Goal: Task Accomplishment & Management: Use online tool/utility

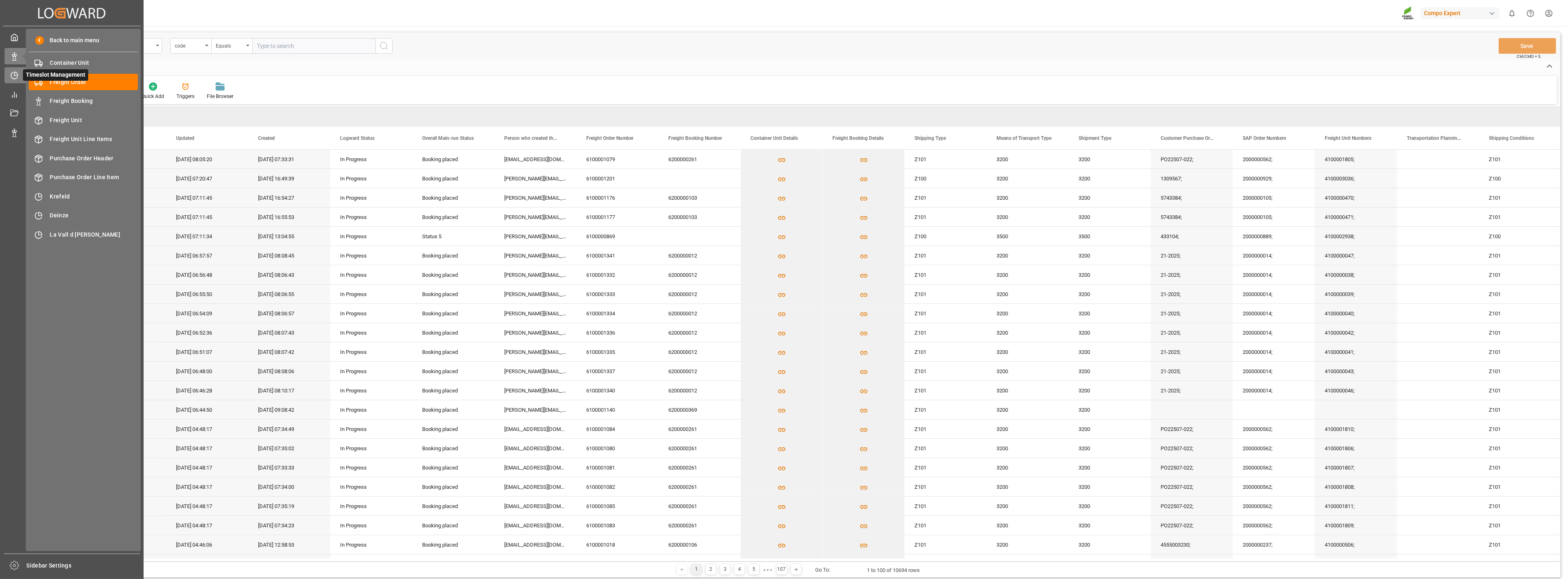
click at [15, 75] on icon at bounding box center [14, 75] width 8 height 8
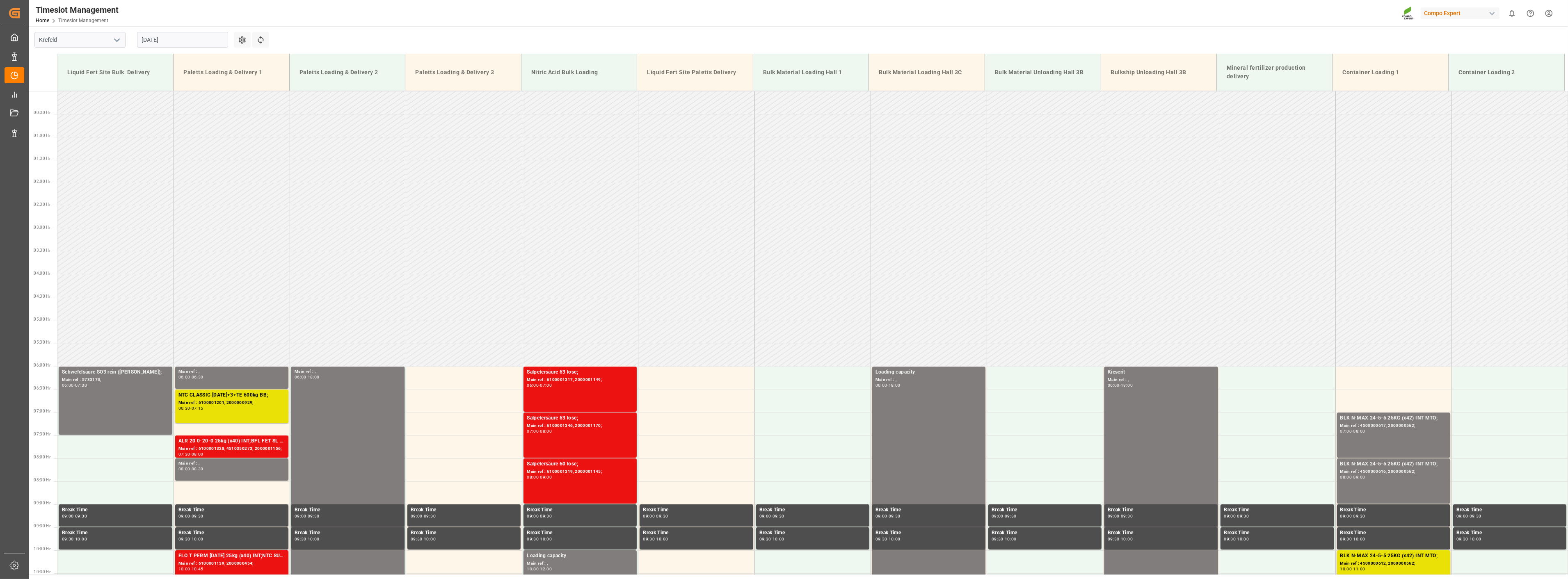
click at [182, 44] on input "[DATE]" at bounding box center [183, 40] width 91 height 16
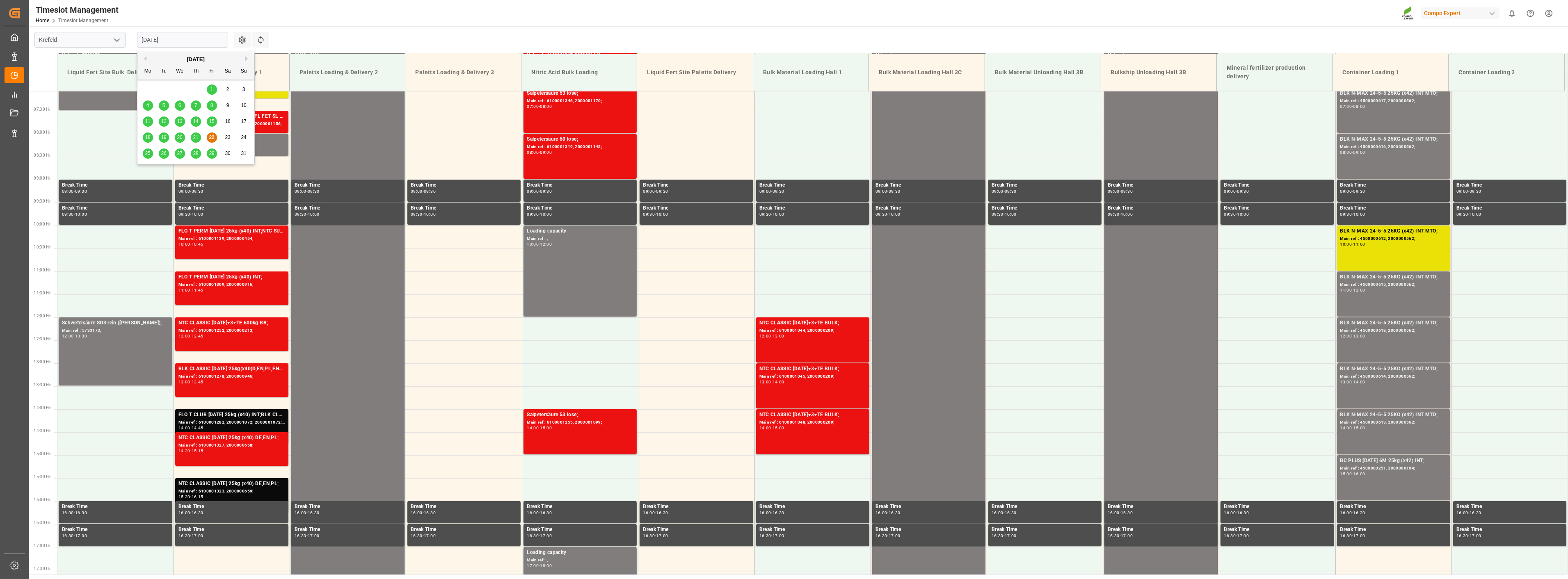
click at [182, 40] on input "[DATE]" at bounding box center [183, 40] width 91 height 16
click at [197, 139] on span "21" at bounding box center [195, 137] width 5 height 5
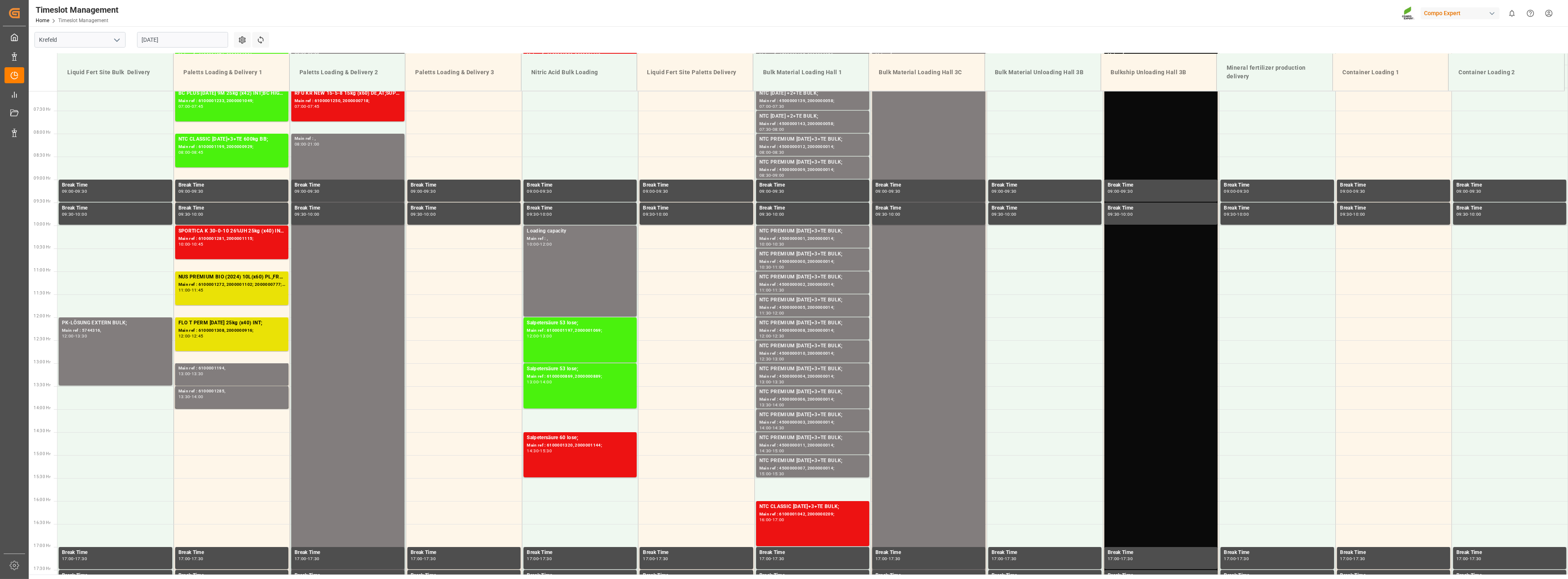
click at [189, 40] on input "[DATE]" at bounding box center [183, 40] width 91 height 16
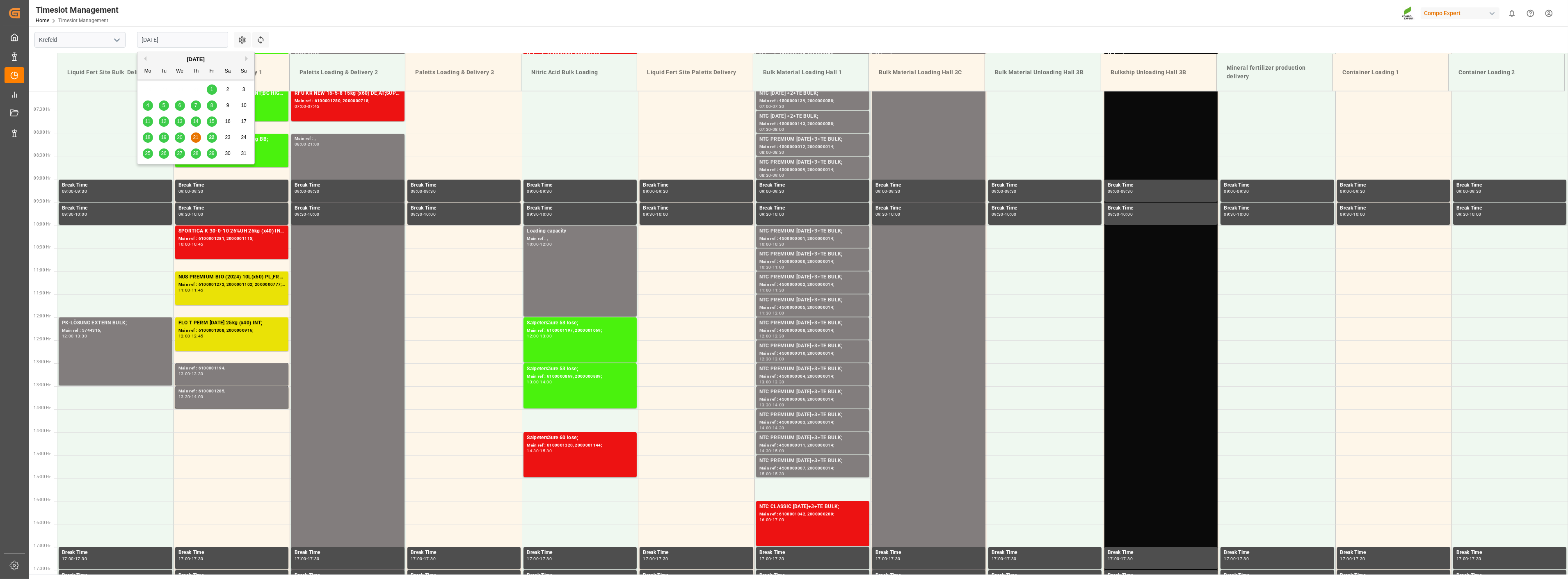
click at [179, 137] on span "20" at bounding box center [179, 137] width 5 height 5
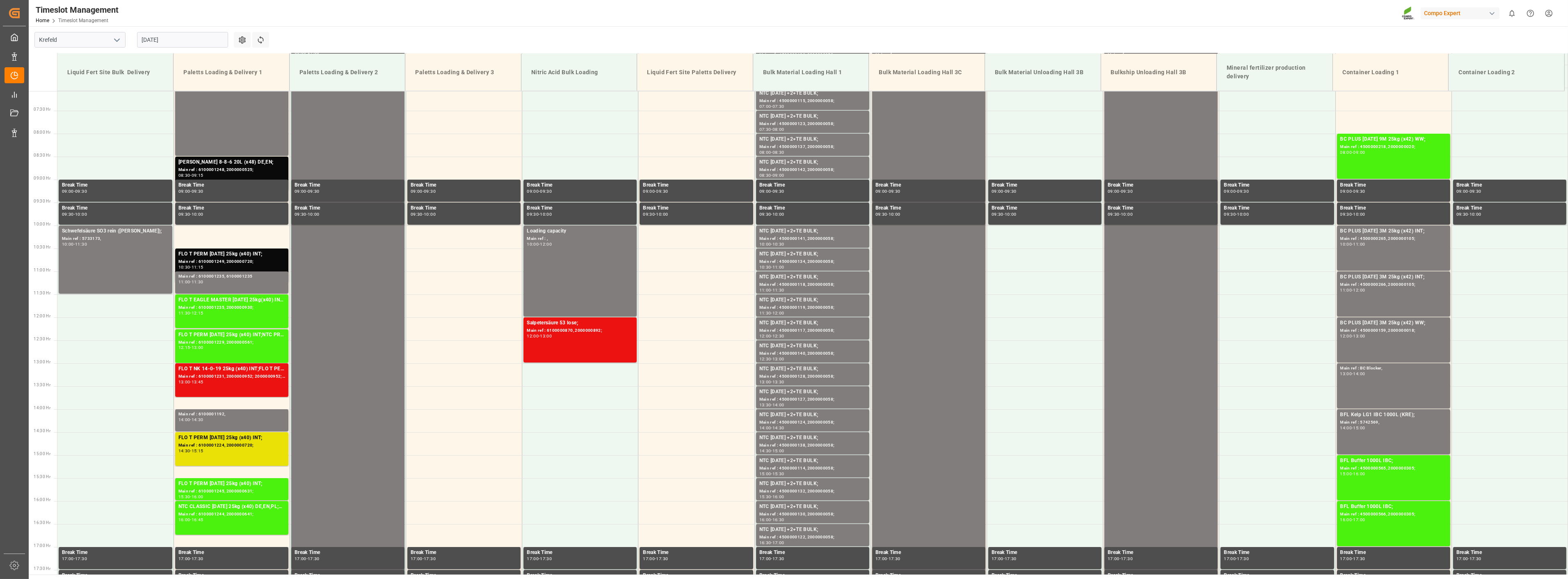
click at [174, 42] on input "[DATE]" at bounding box center [183, 40] width 91 height 16
click at [148, 136] on span "18" at bounding box center [147, 137] width 5 height 5
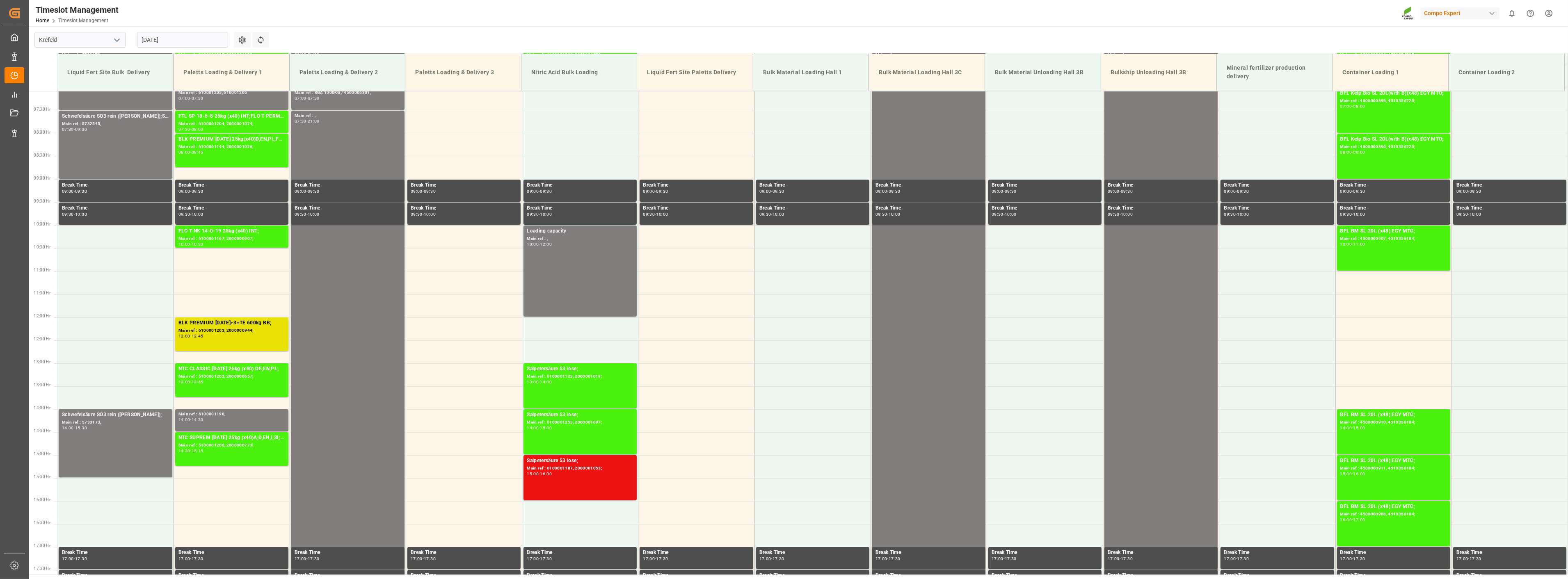
click at [199, 45] on input "[DATE]" at bounding box center [183, 40] width 91 height 16
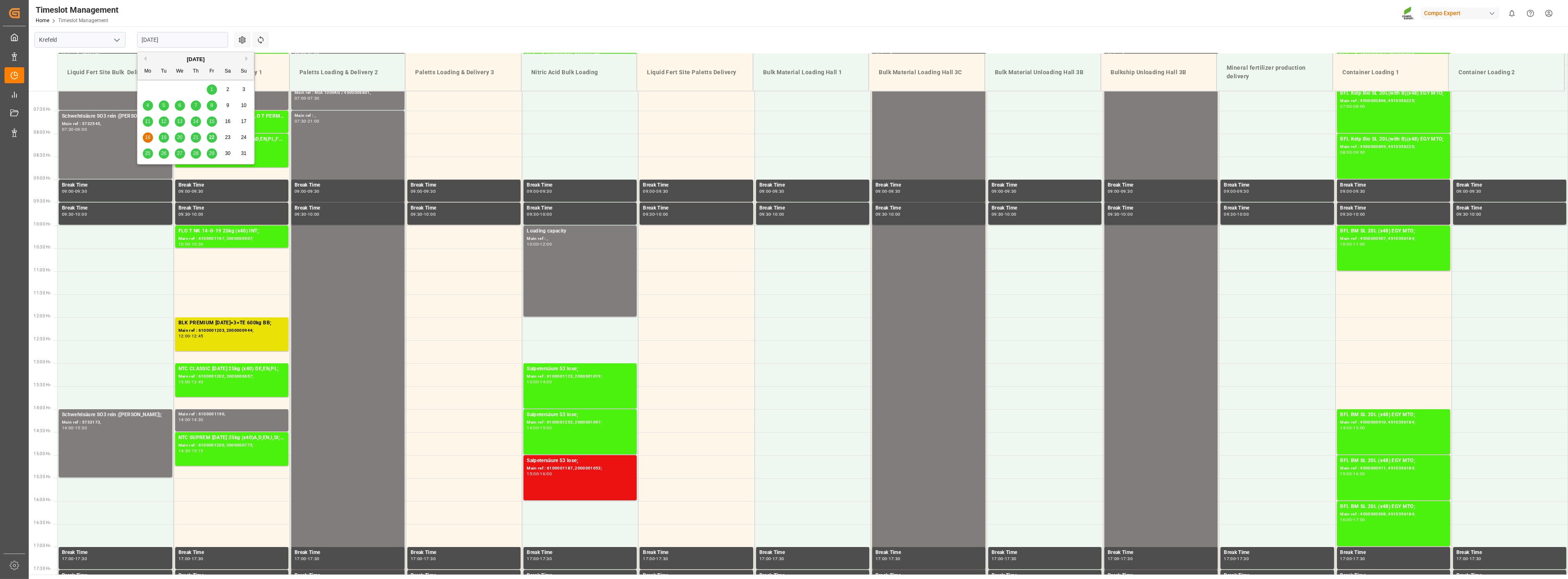
click at [178, 137] on span "20" at bounding box center [179, 137] width 5 height 5
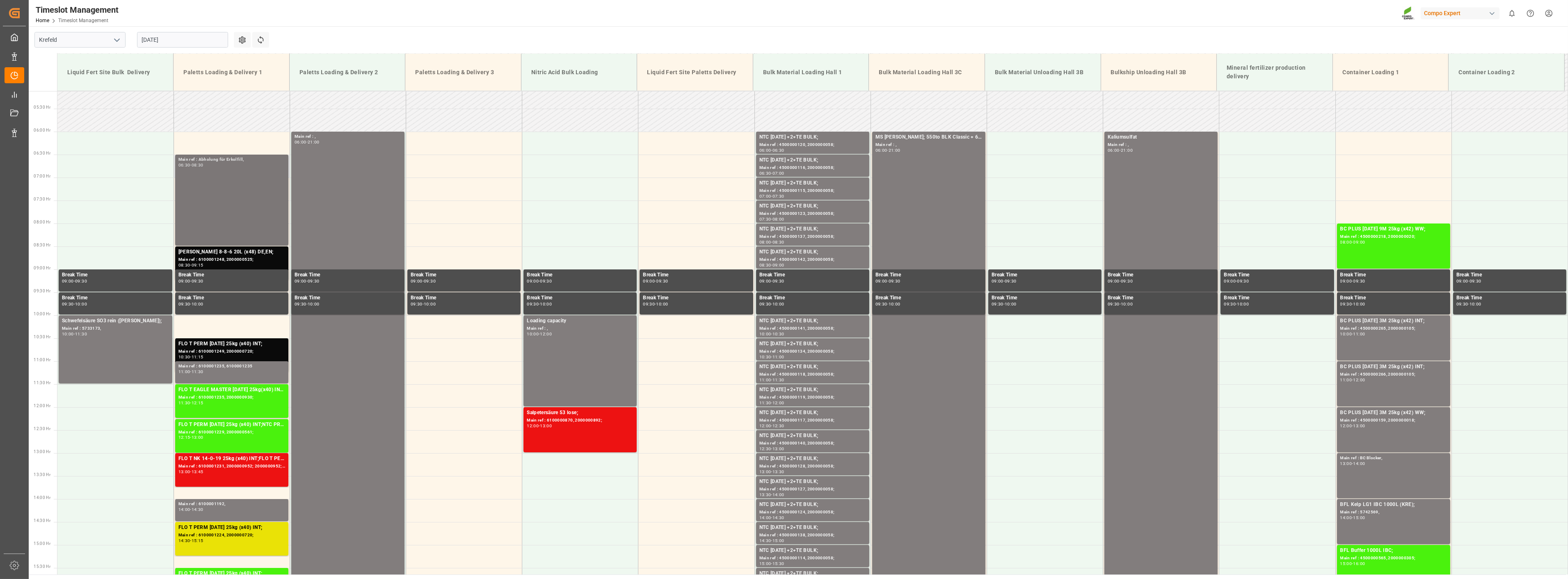
scroll to position [188, 0]
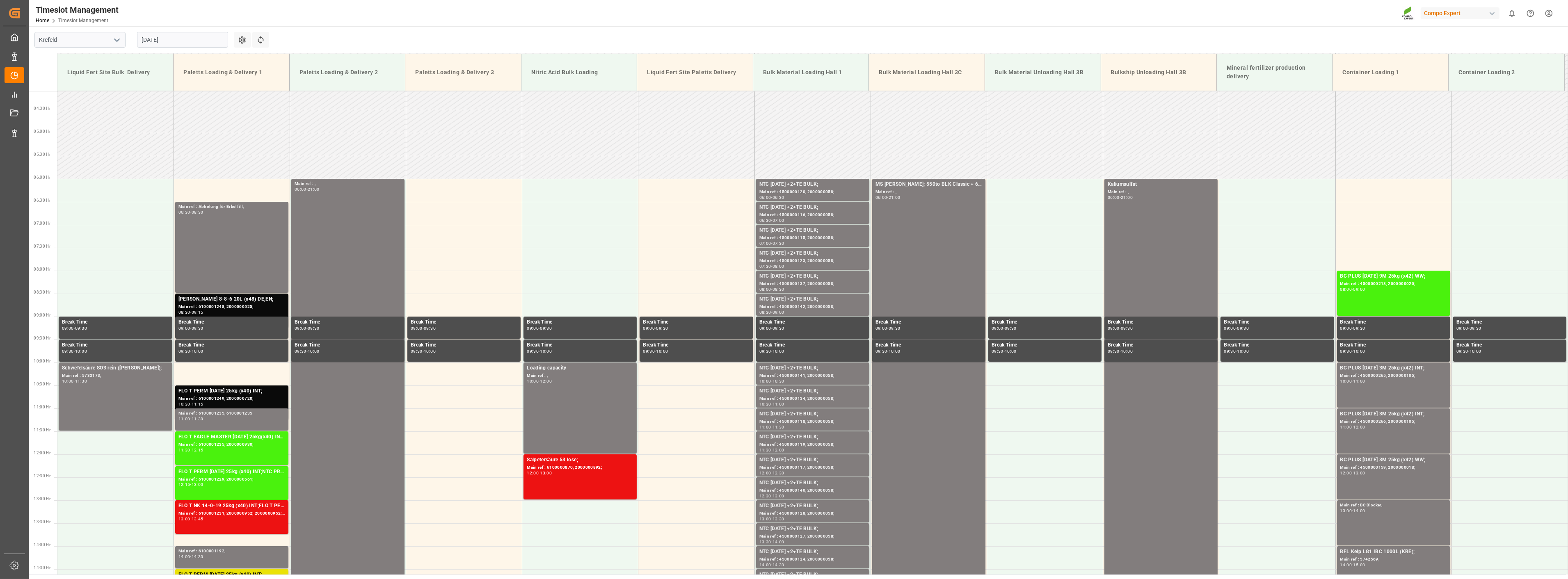
click at [184, 38] on input "[DATE]" at bounding box center [183, 40] width 91 height 16
click at [197, 137] on span "21" at bounding box center [195, 137] width 5 height 5
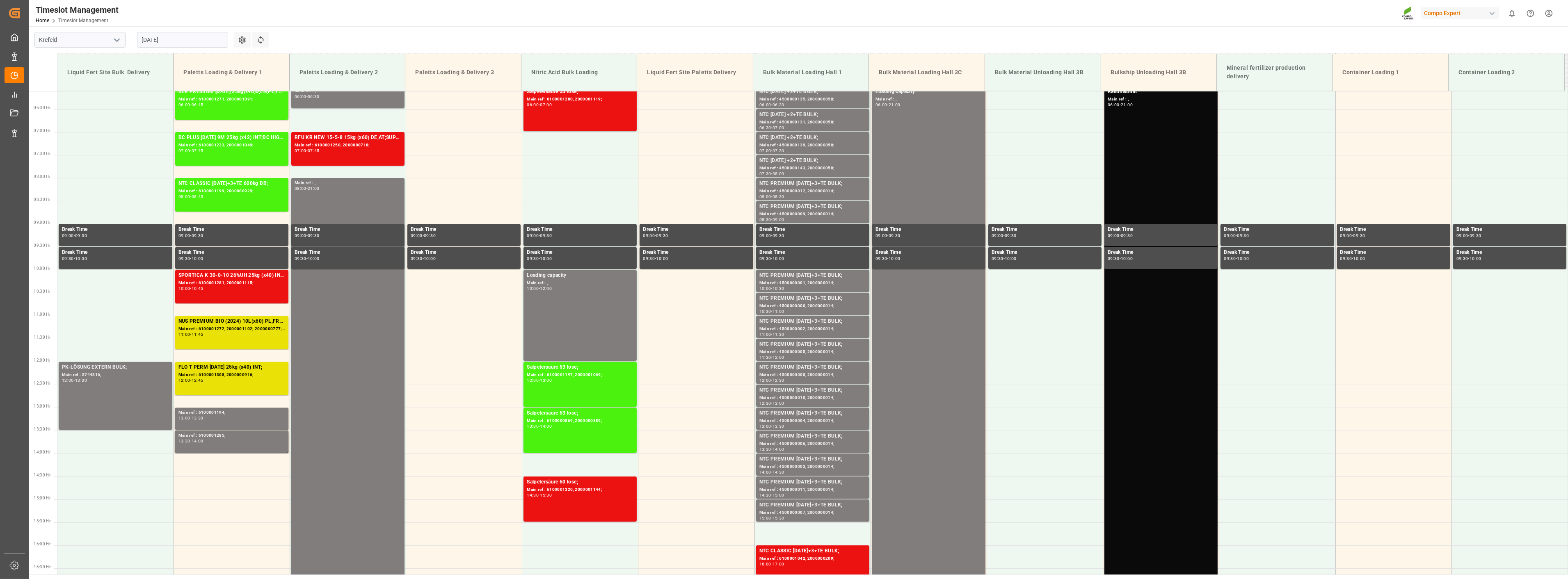
scroll to position [281, 0]
drag, startPoint x: 346, startPoint y: 1, endPoint x: 343, endPoint y: 9, distance: 8.5
click at [346, 1] on div "Timeslot Management Home Timeslot Management Compo Expert 0 Notifications Only …" at bounding box center [796, 13] width 1545 height 26
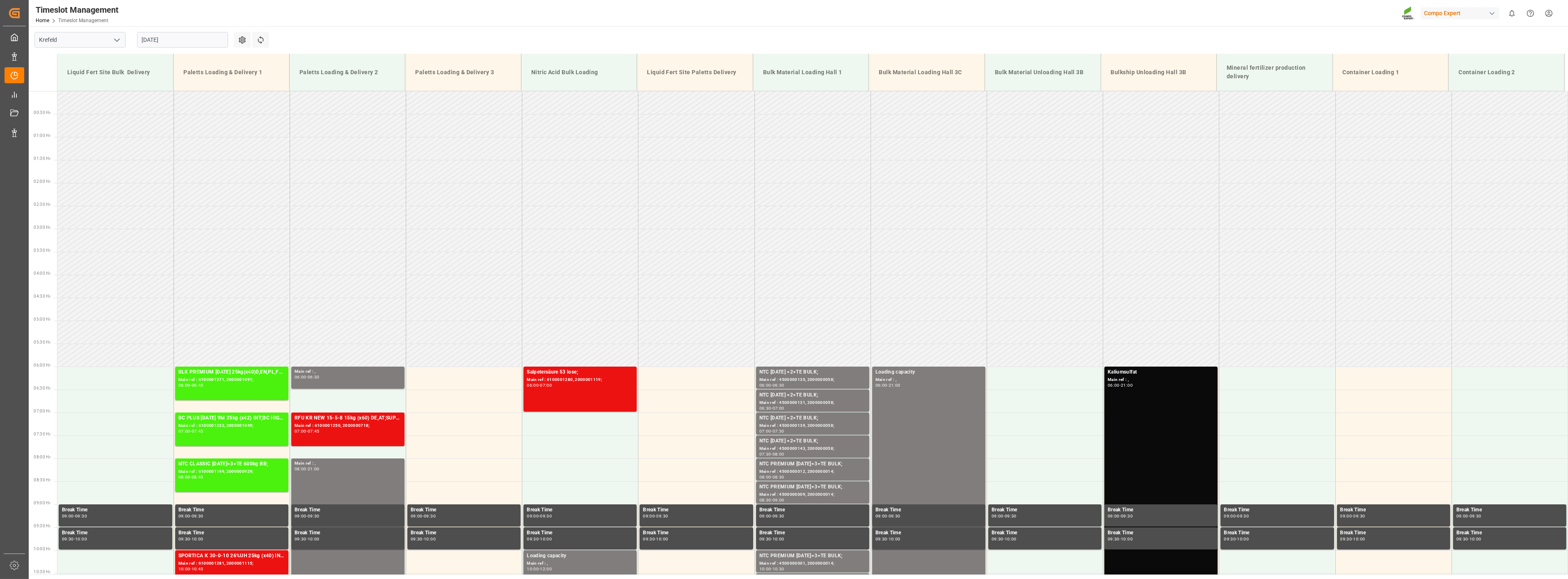
scroll to position [46, 0]
